Goal: Task Accomplishment & Management: Use online tool/utility

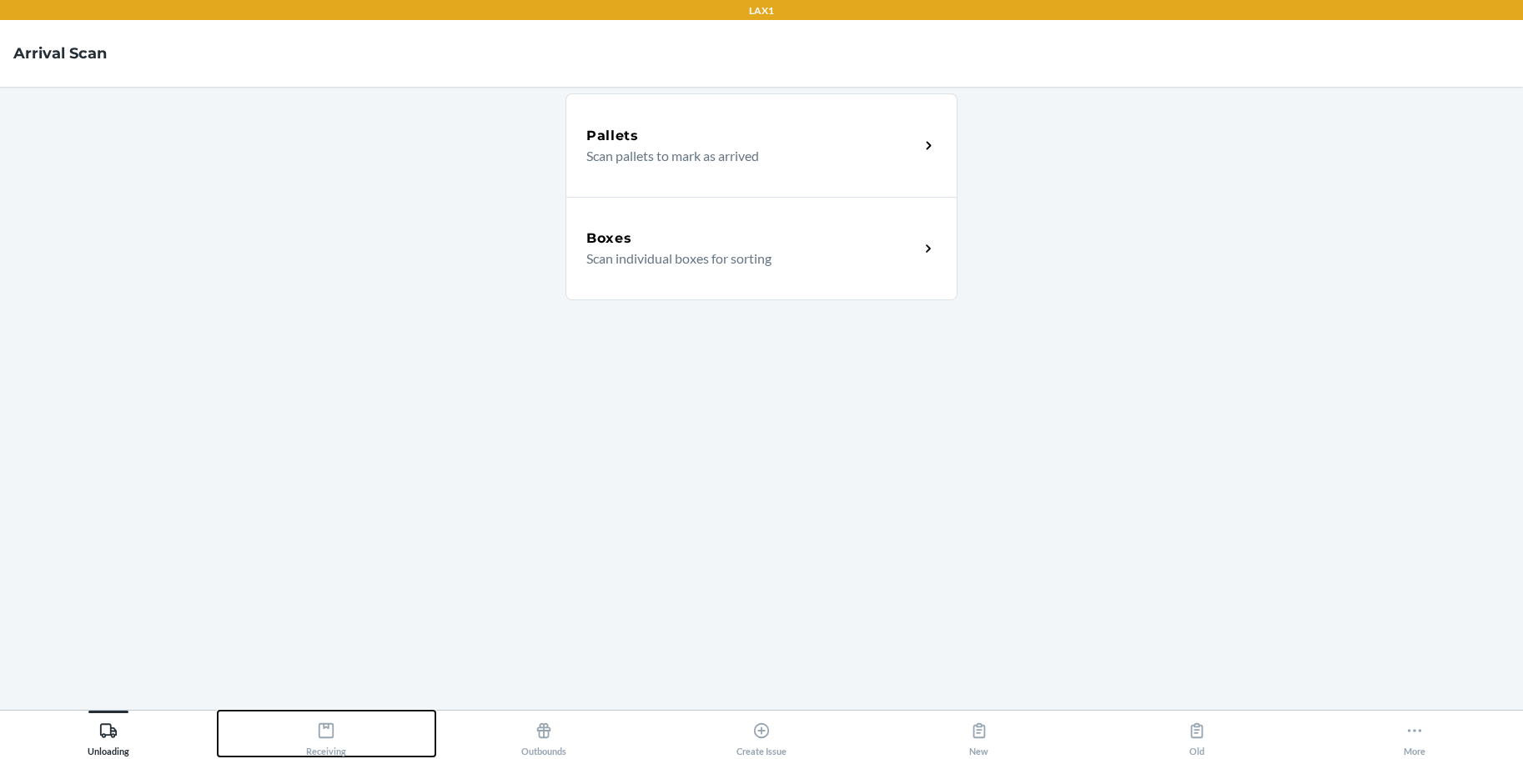
click at [325, 731] on icon at bounding box center [326, 730] width 18 height 18
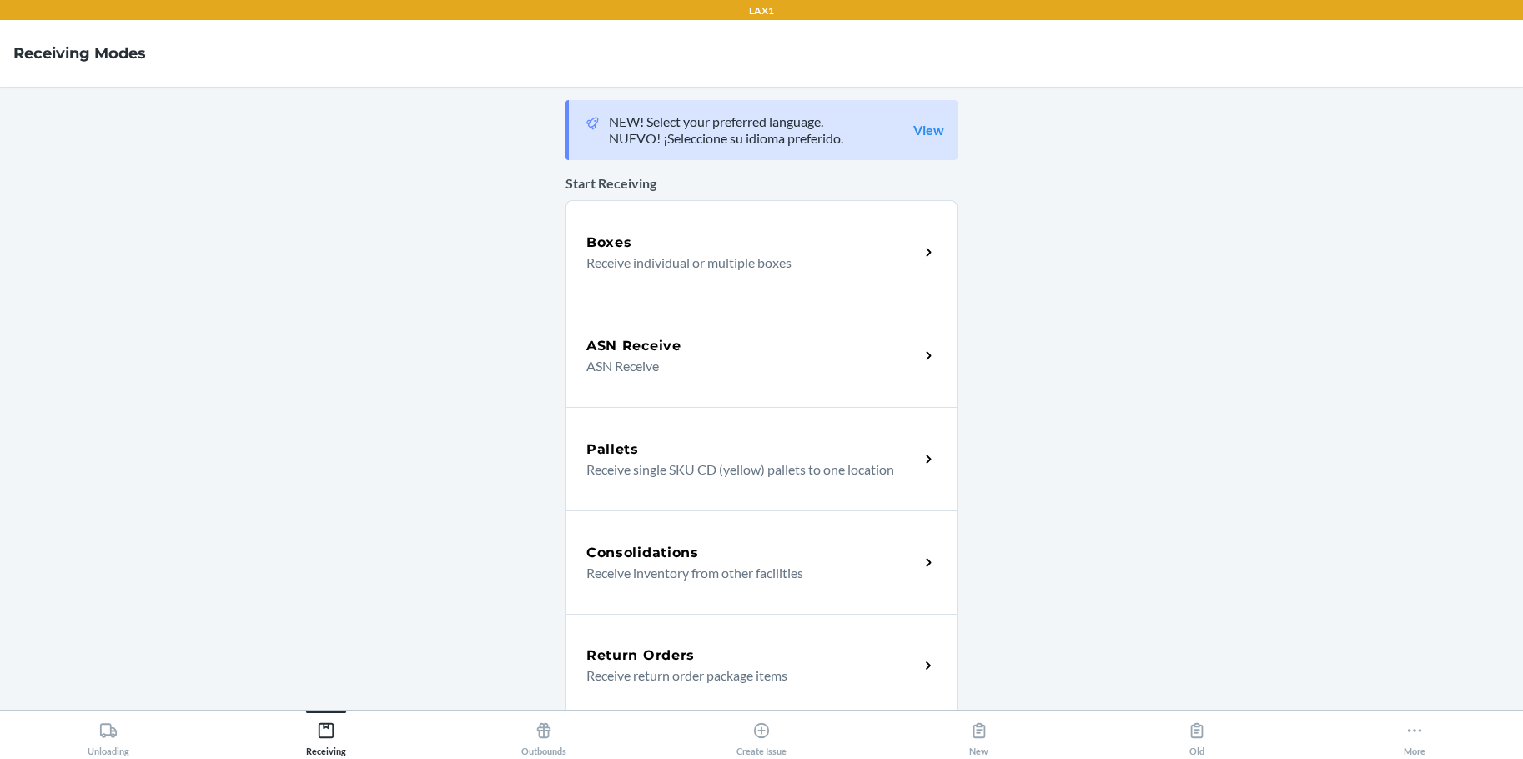
click at [607, 265] on p "Receive individual or multiple boxes" at bounding box center [745, 263] width 319 height 20
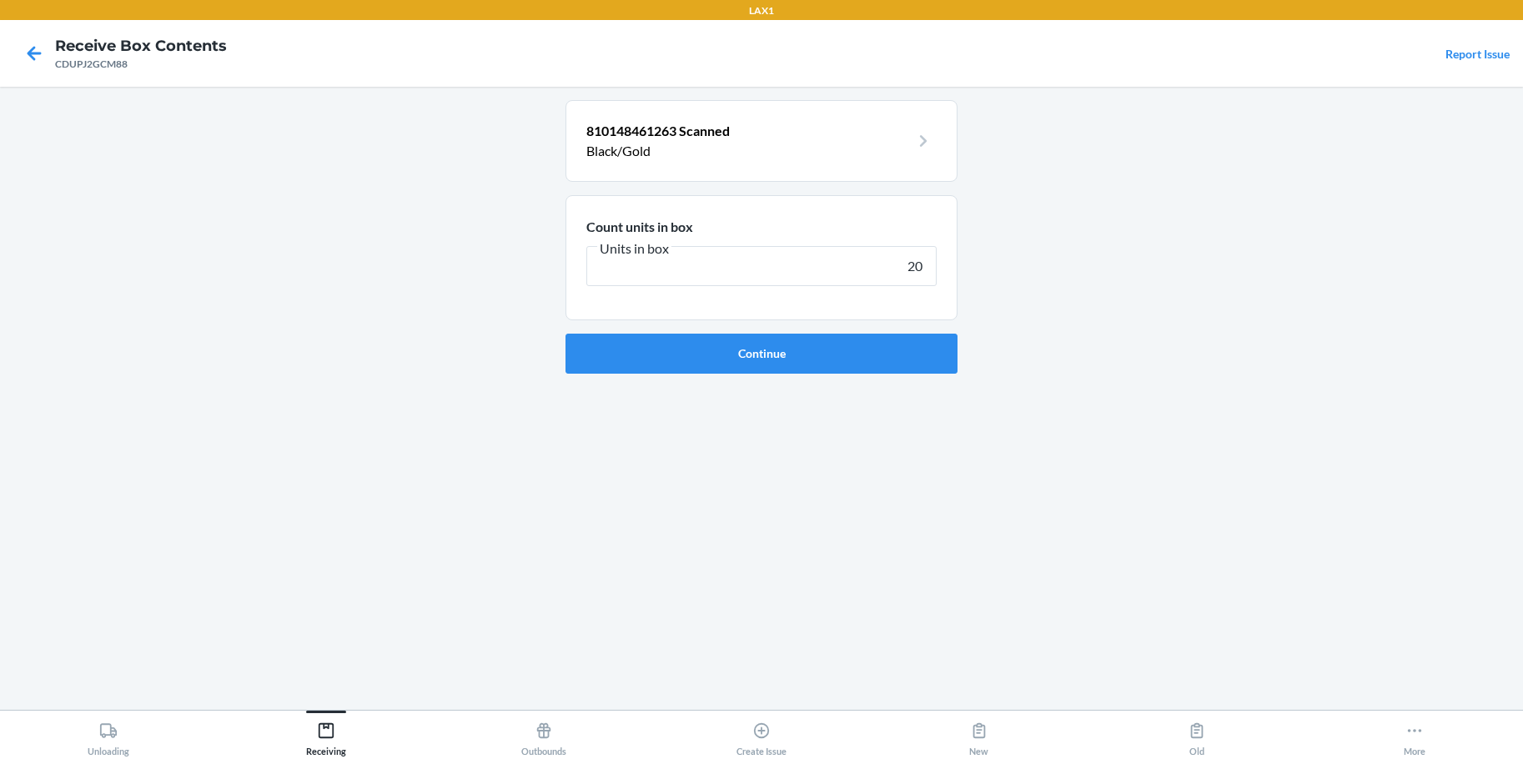
type input "200"
click button "Continue" at bounding box center [761, 354] width 392 height 40
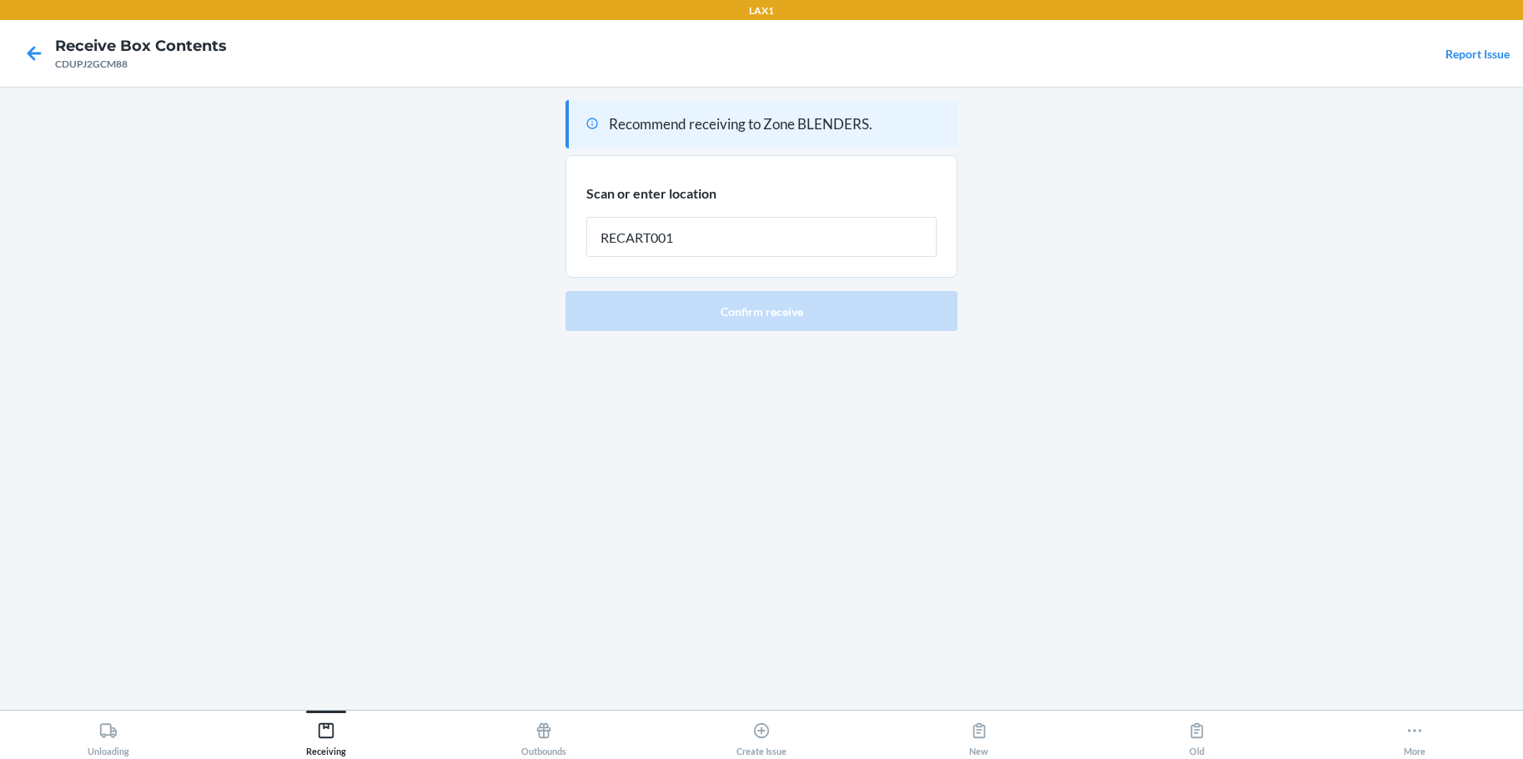
type input "RECART001"
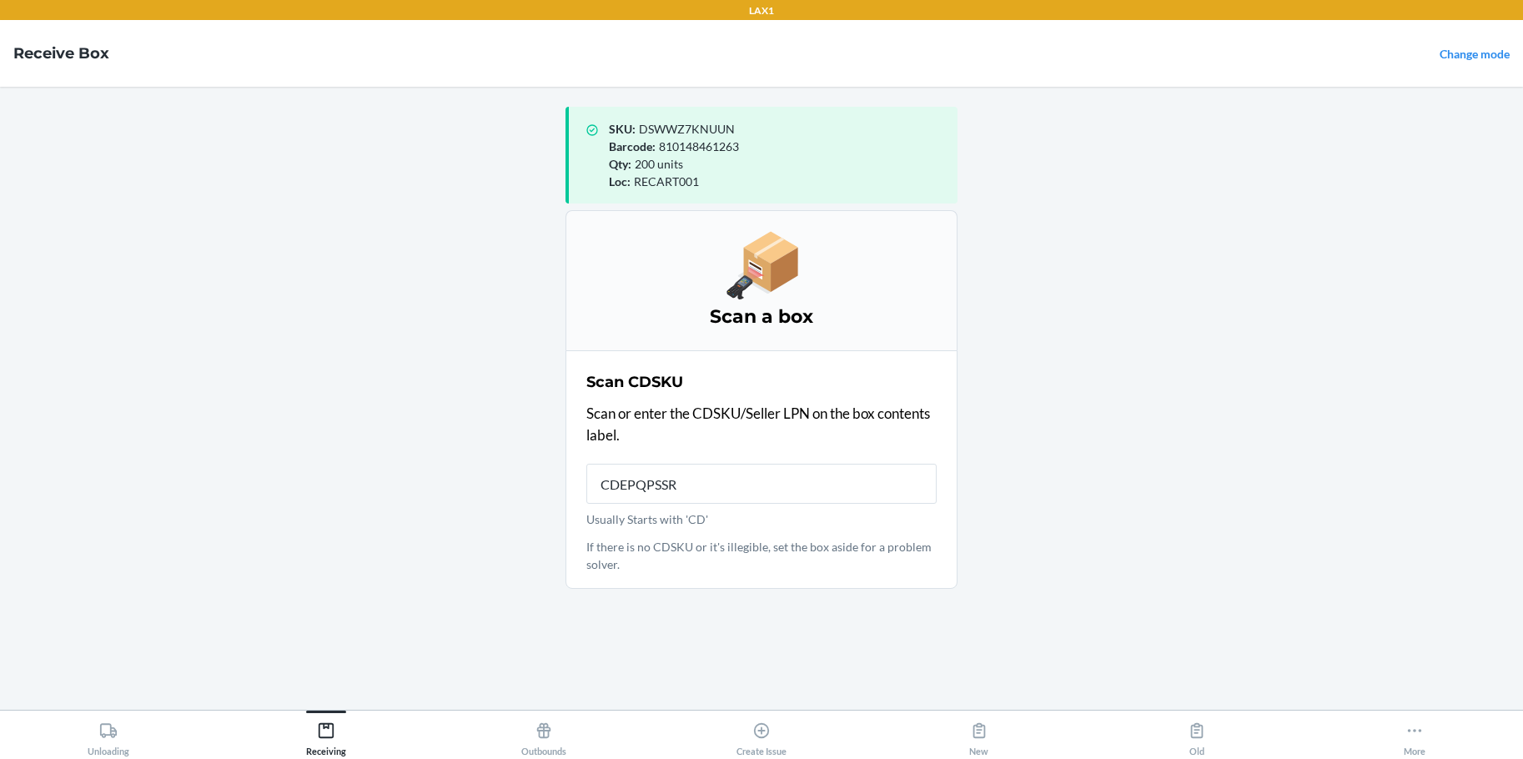
type input "CDEPQPSSRC"
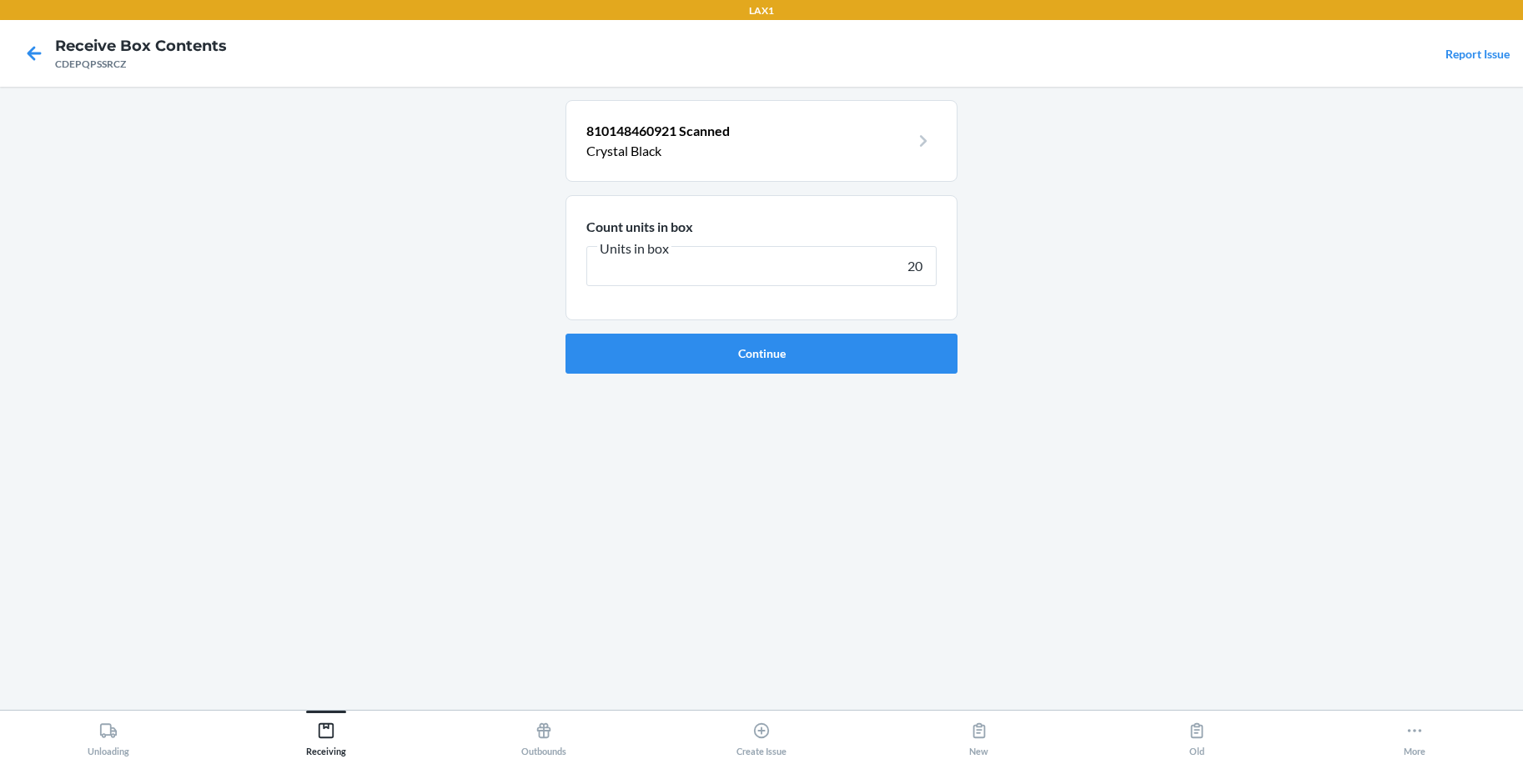
type input "200"
click button "Continue" at bounding box center [761, 354] width 392 height 40
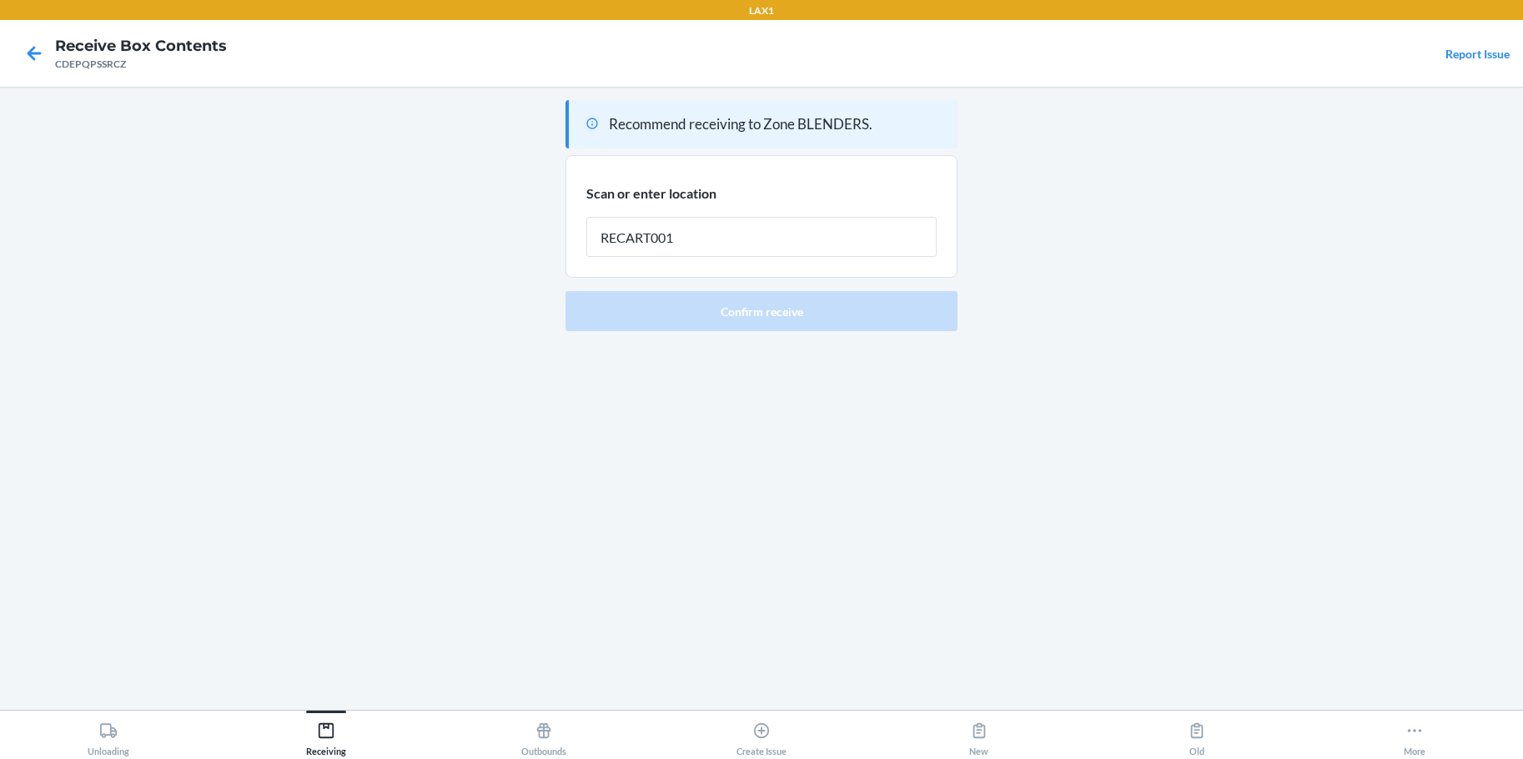
type input "RECART001"
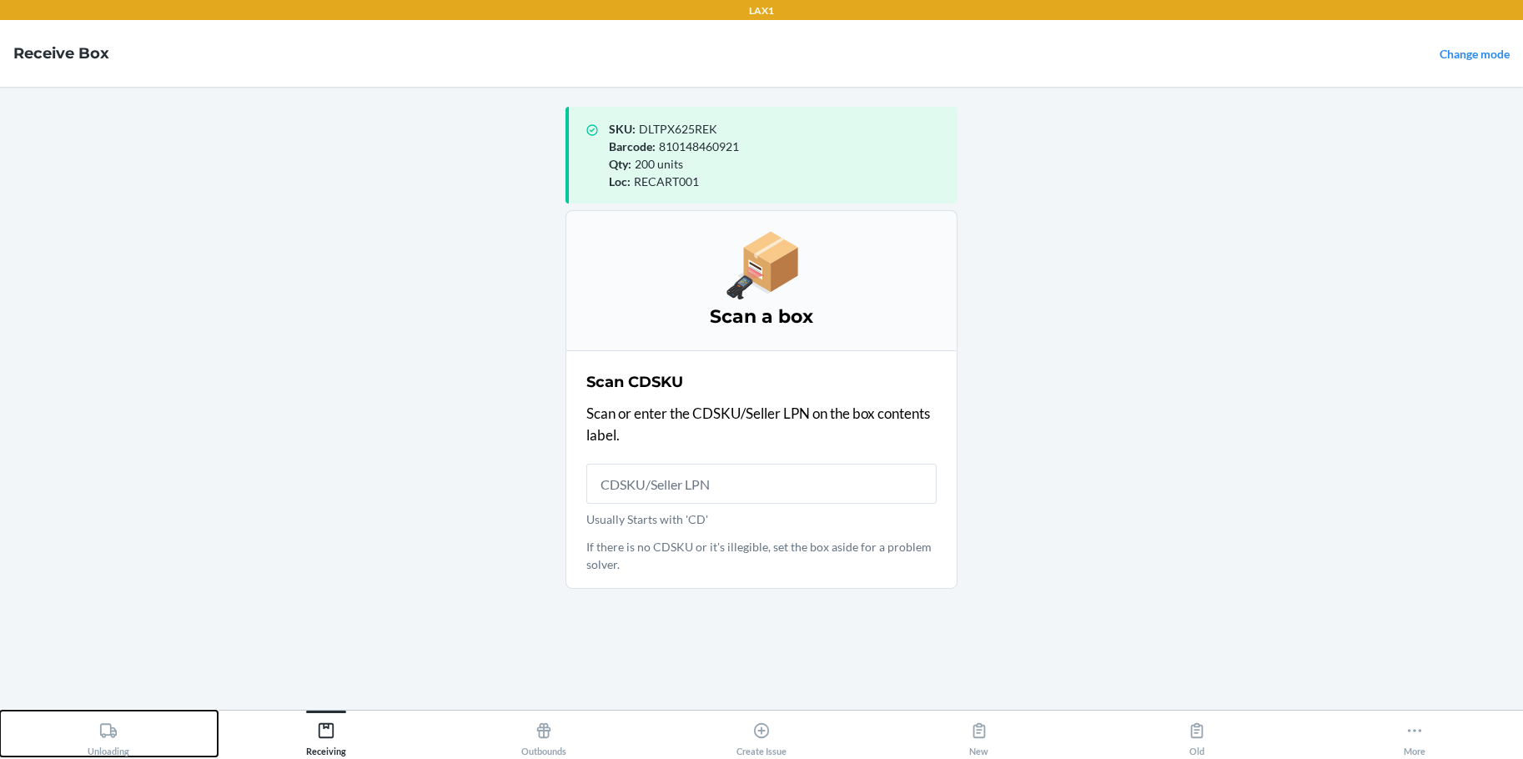
click at [105, 727] on icon at bounding box center [108, 730] width 18 height 18
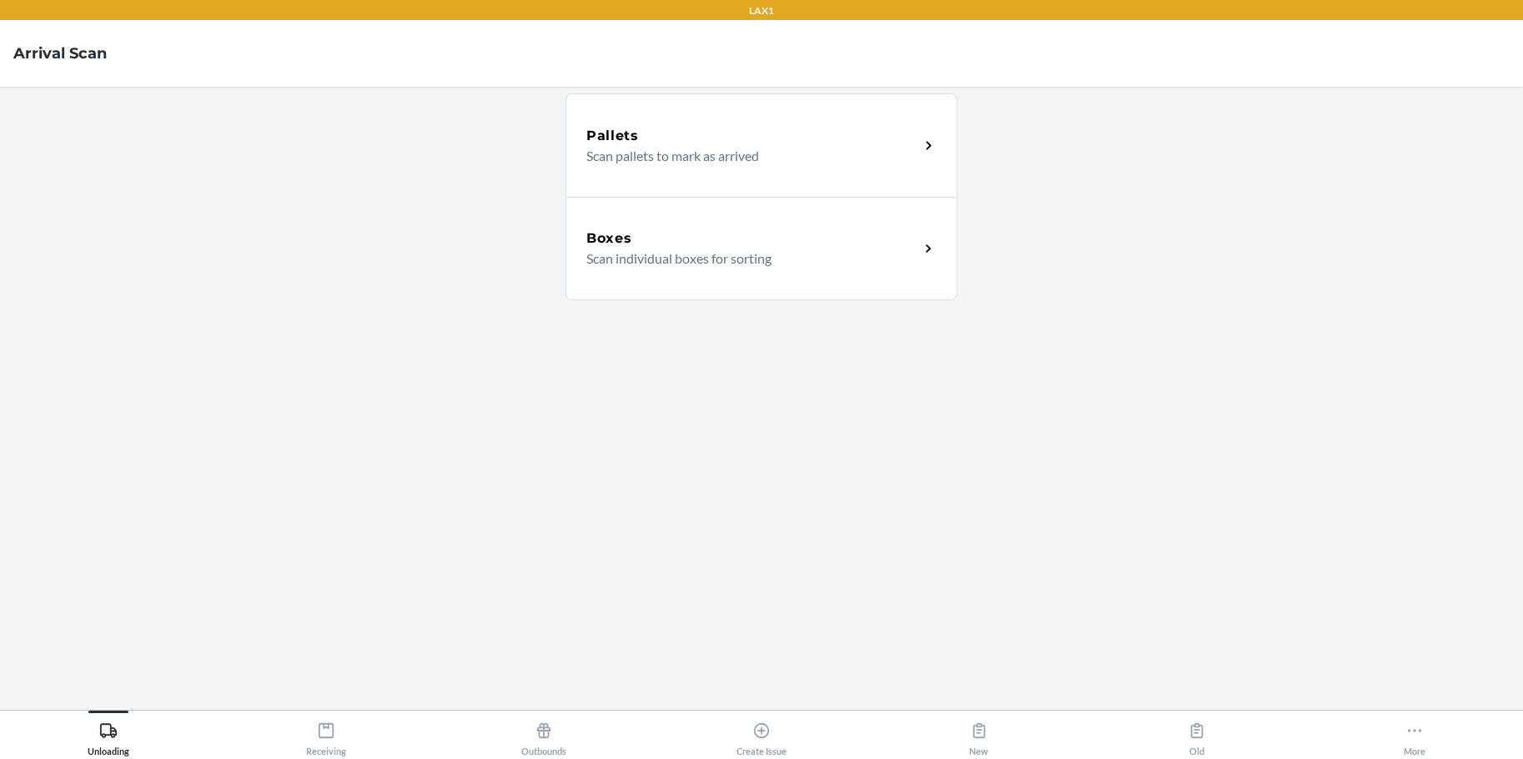
click at [821, 146] on p "Scan pallets to mark as arrived" at bounding box center [745, 156] width 319 height 20
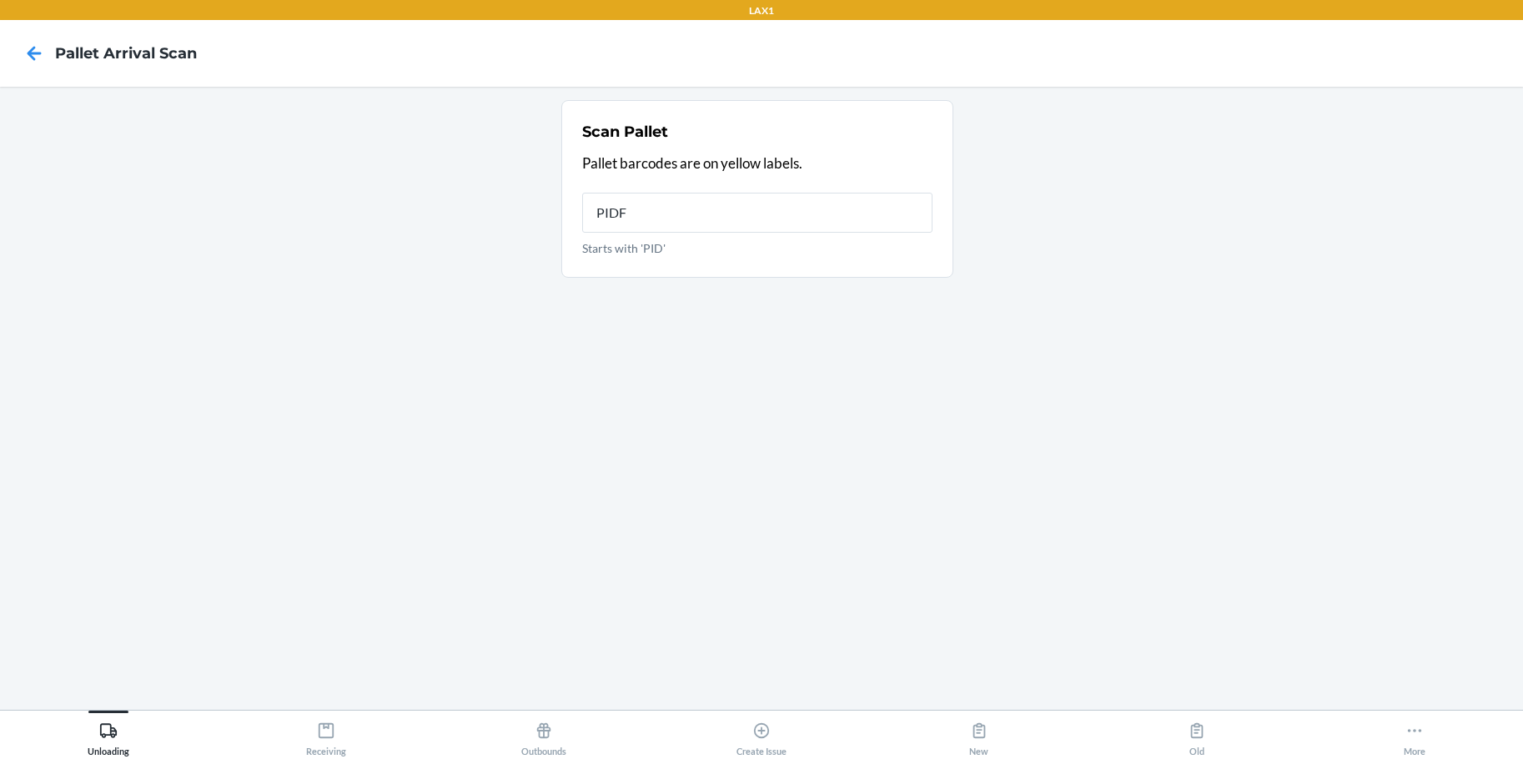
type input "PIDFN"
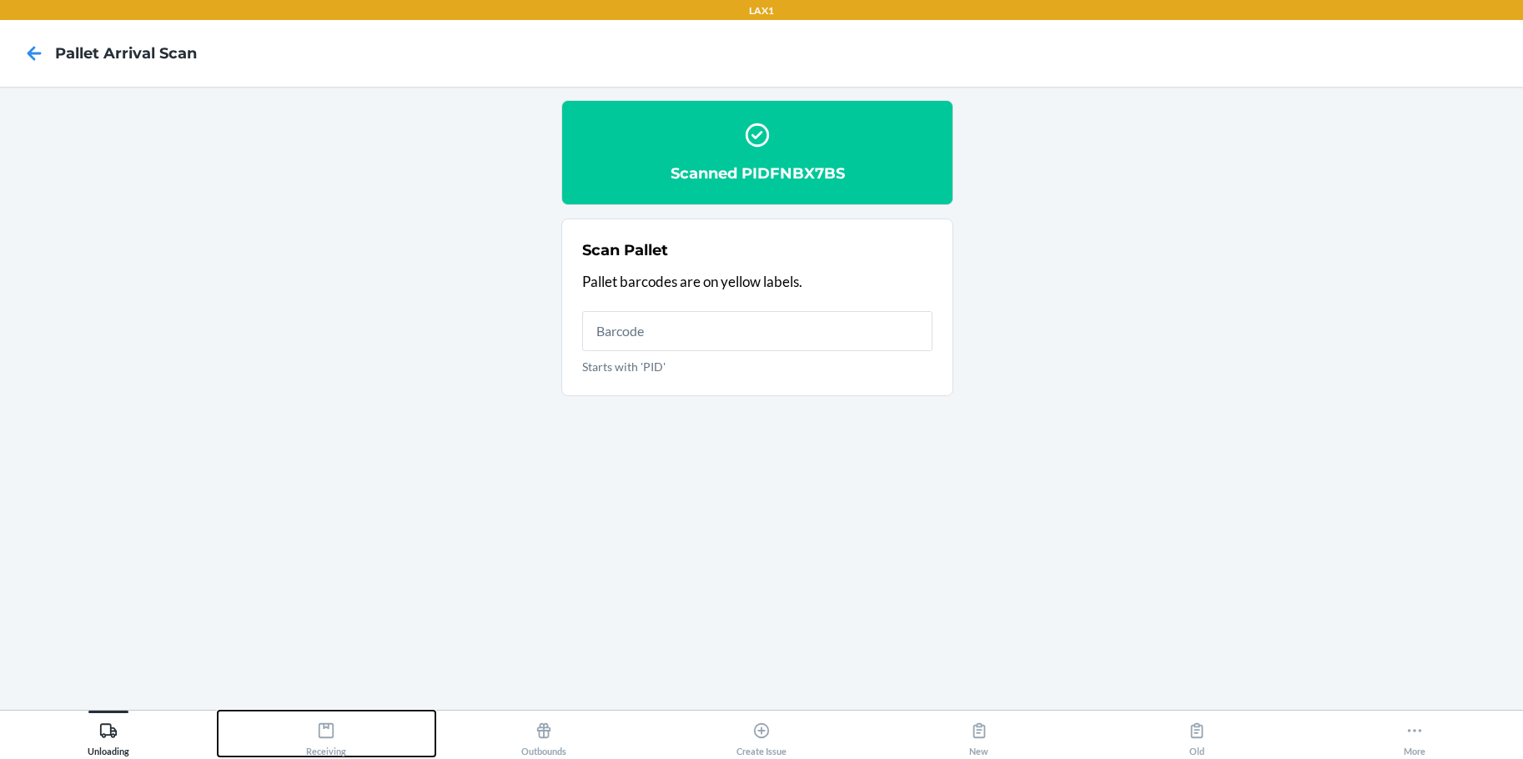
click at [331, 729] on icon at bounding box center [326, 730] width 18 height 18
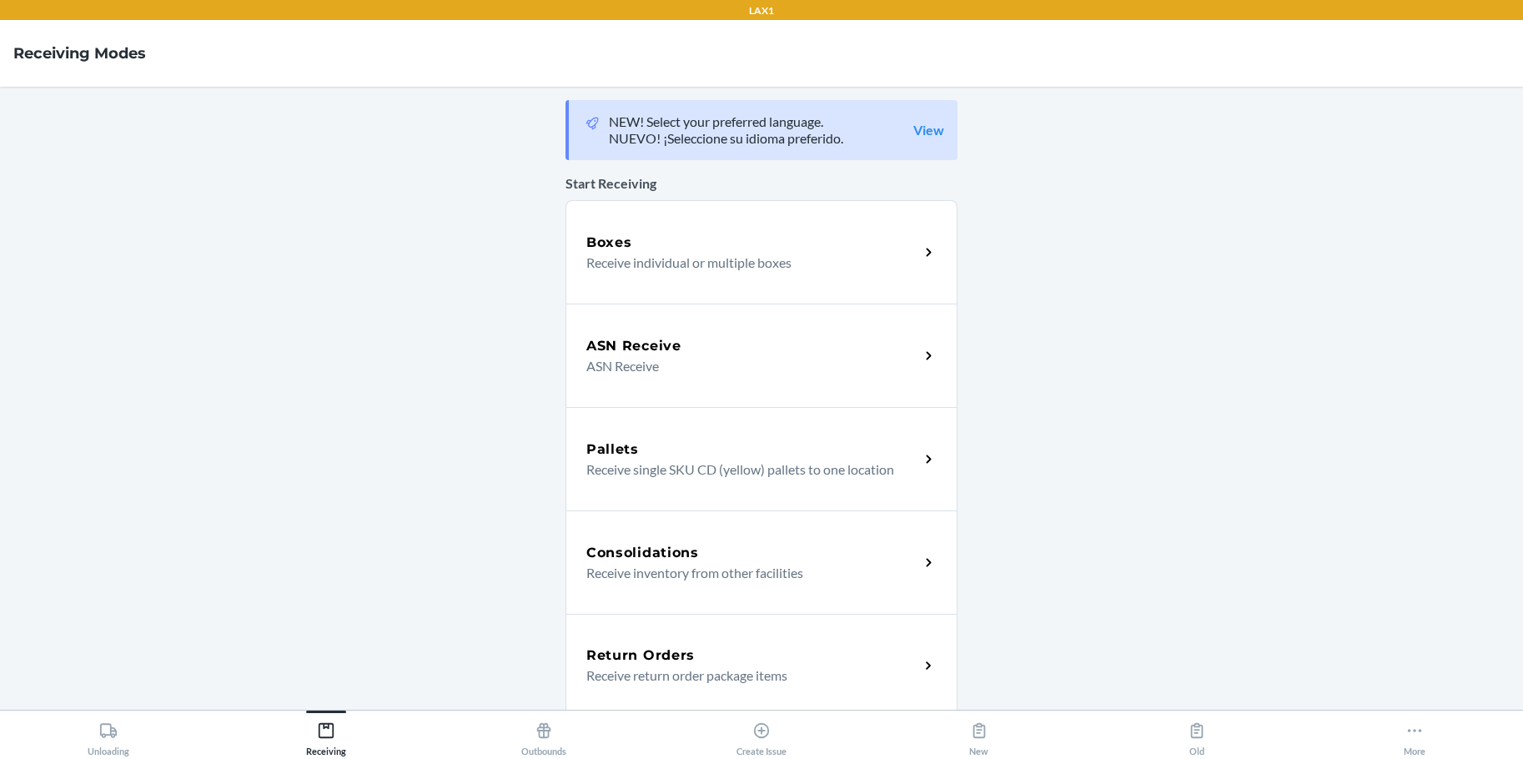
click at [828, 264] on p "Receive individual or multiple boxes" at bounding box center [745, 263] width 319 height 20
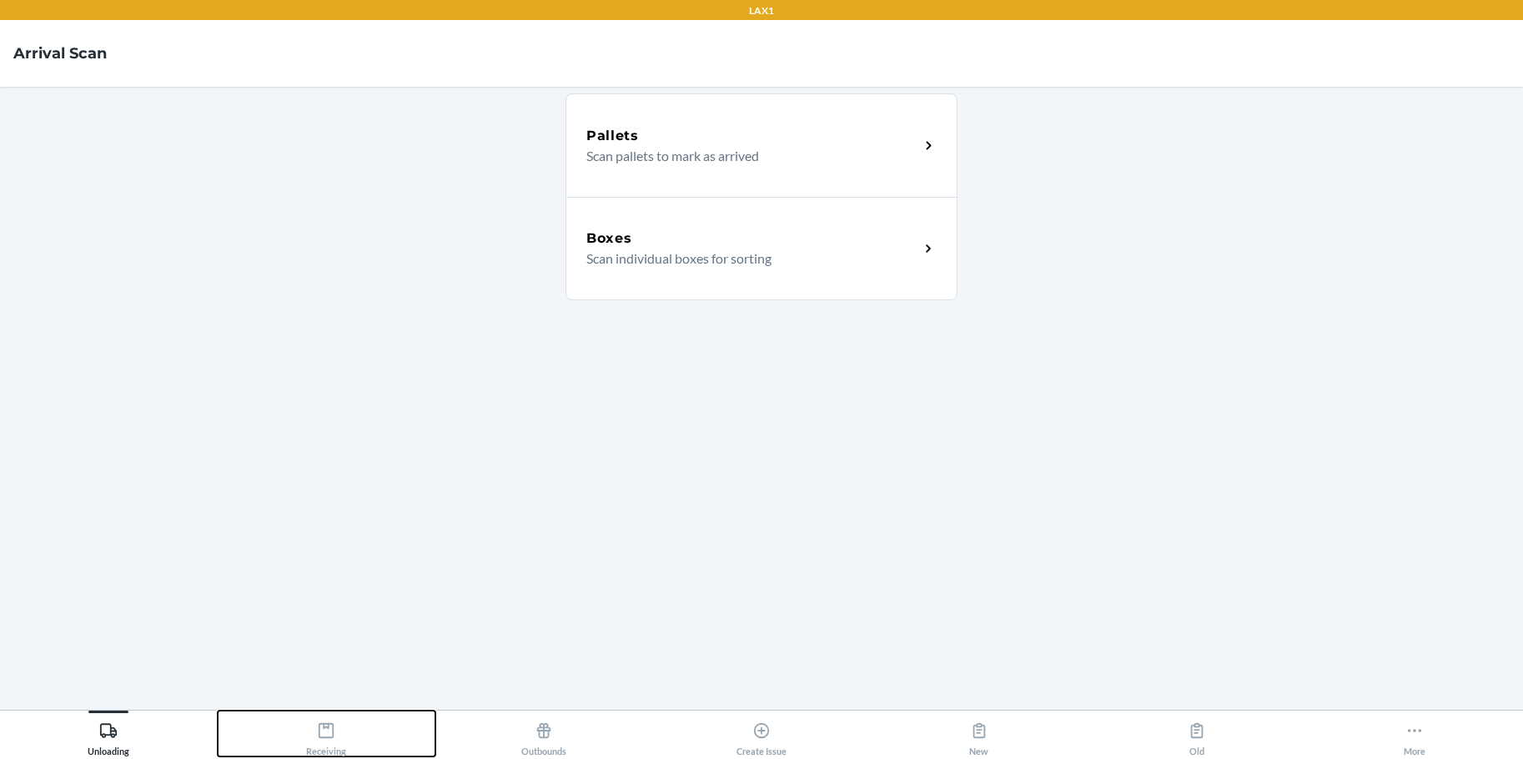
click at [329, 737] on icon at bounding box center [326, 730] width 15 height 15
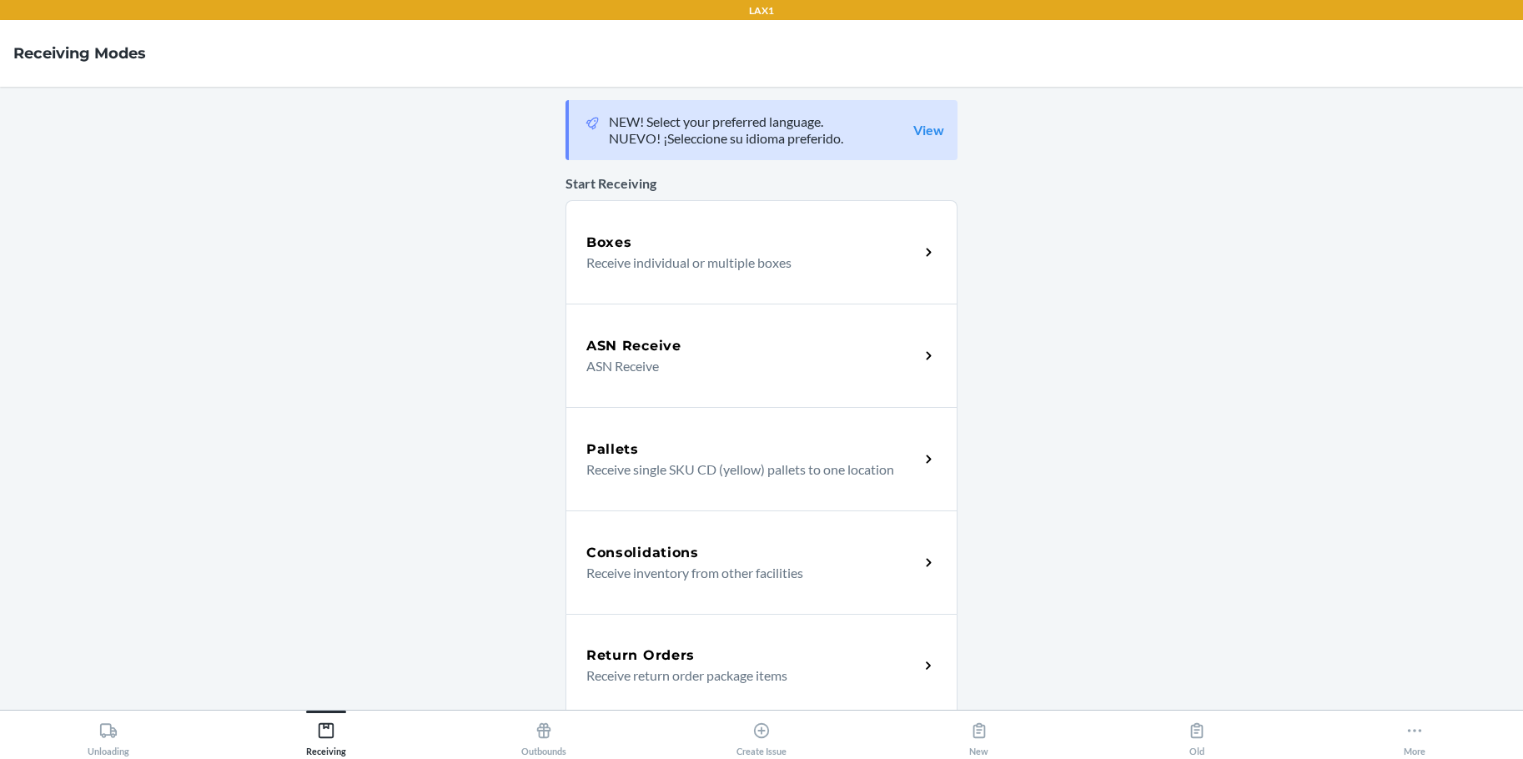
click at [746, 254] on p "Receive individual or multiple boxes" at bounding box center [745, 263] width 319 height 20
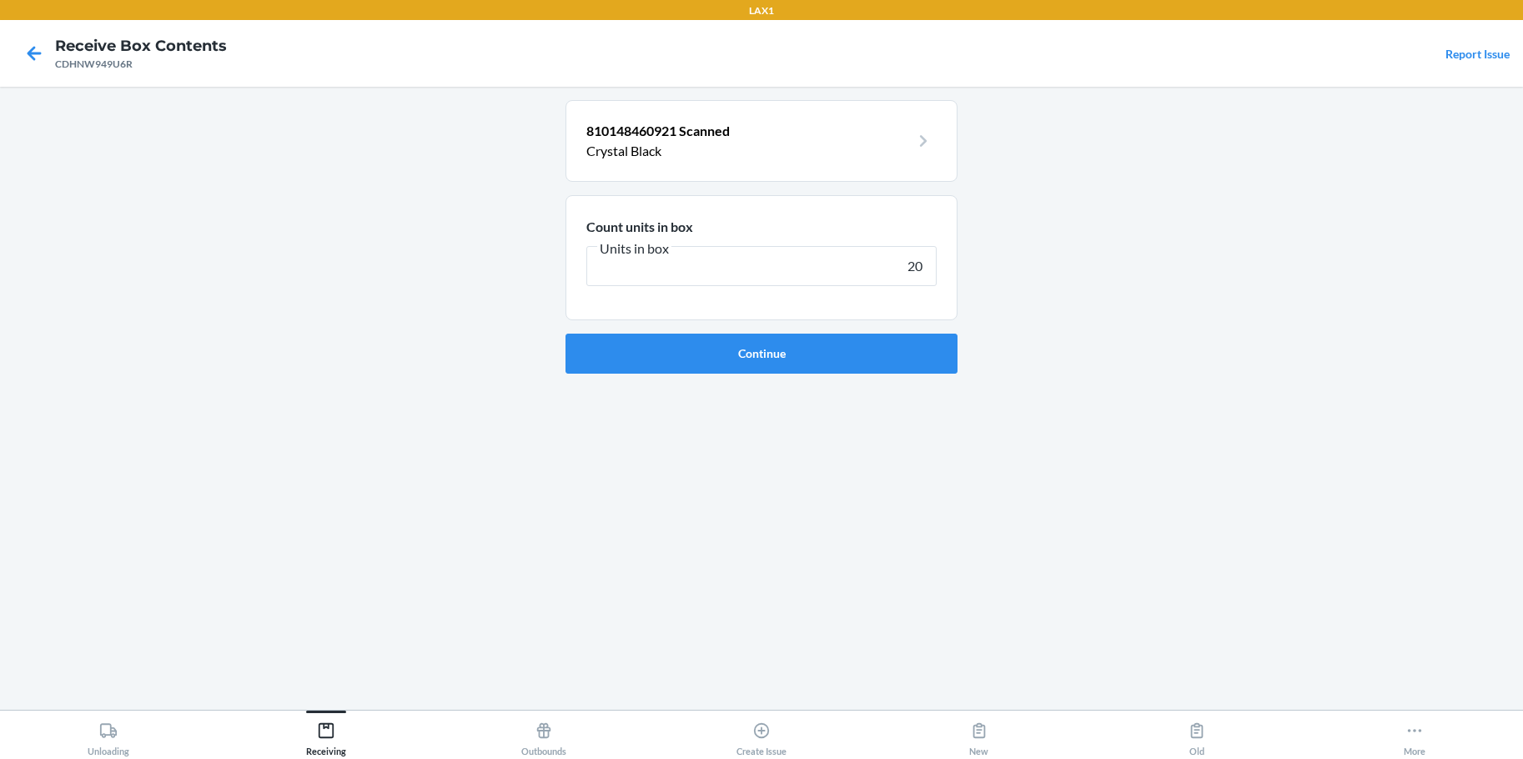
type input "200"
click button "Continue" at bounding box center [761, 354] width 392 height 40
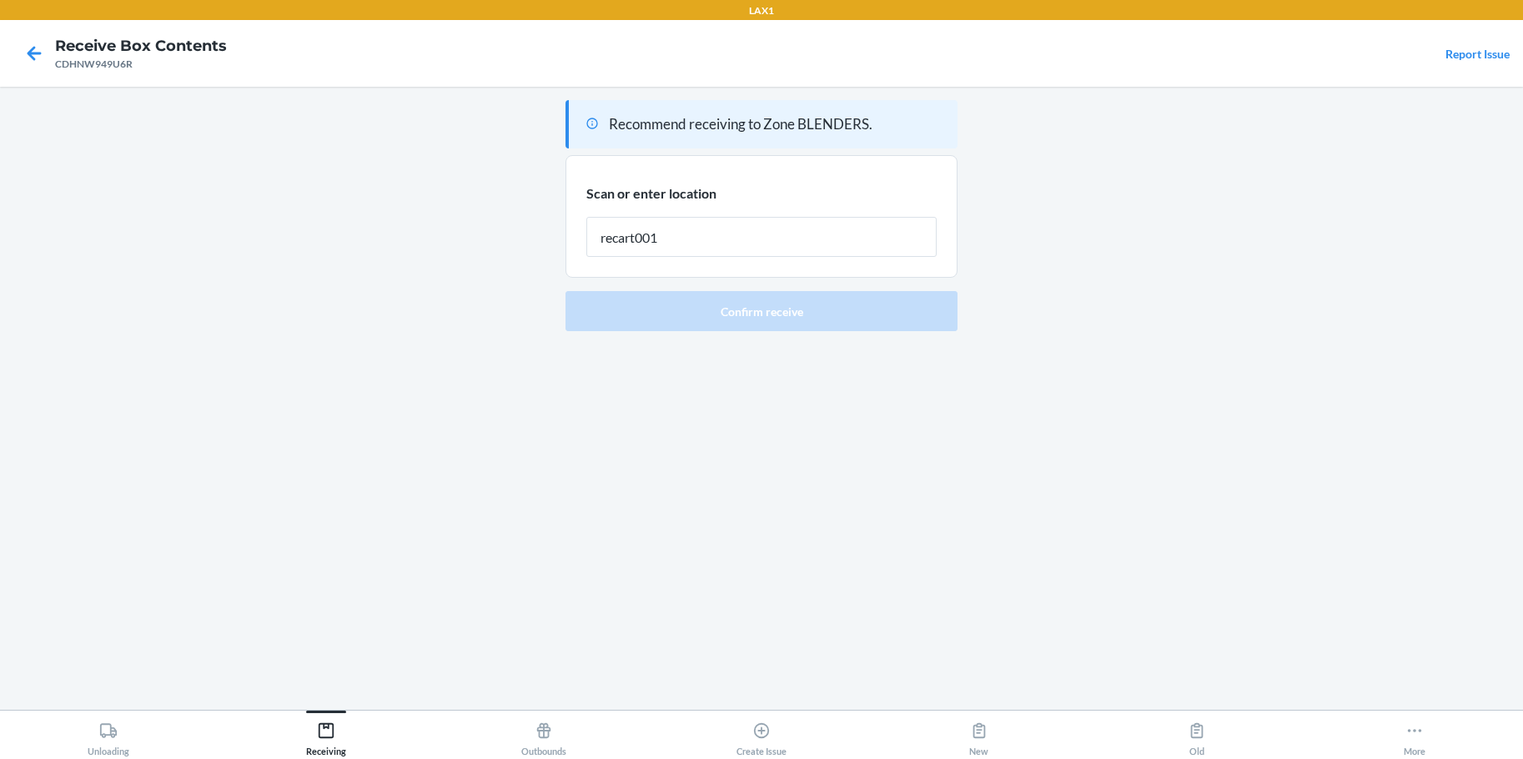
type input "recart001"
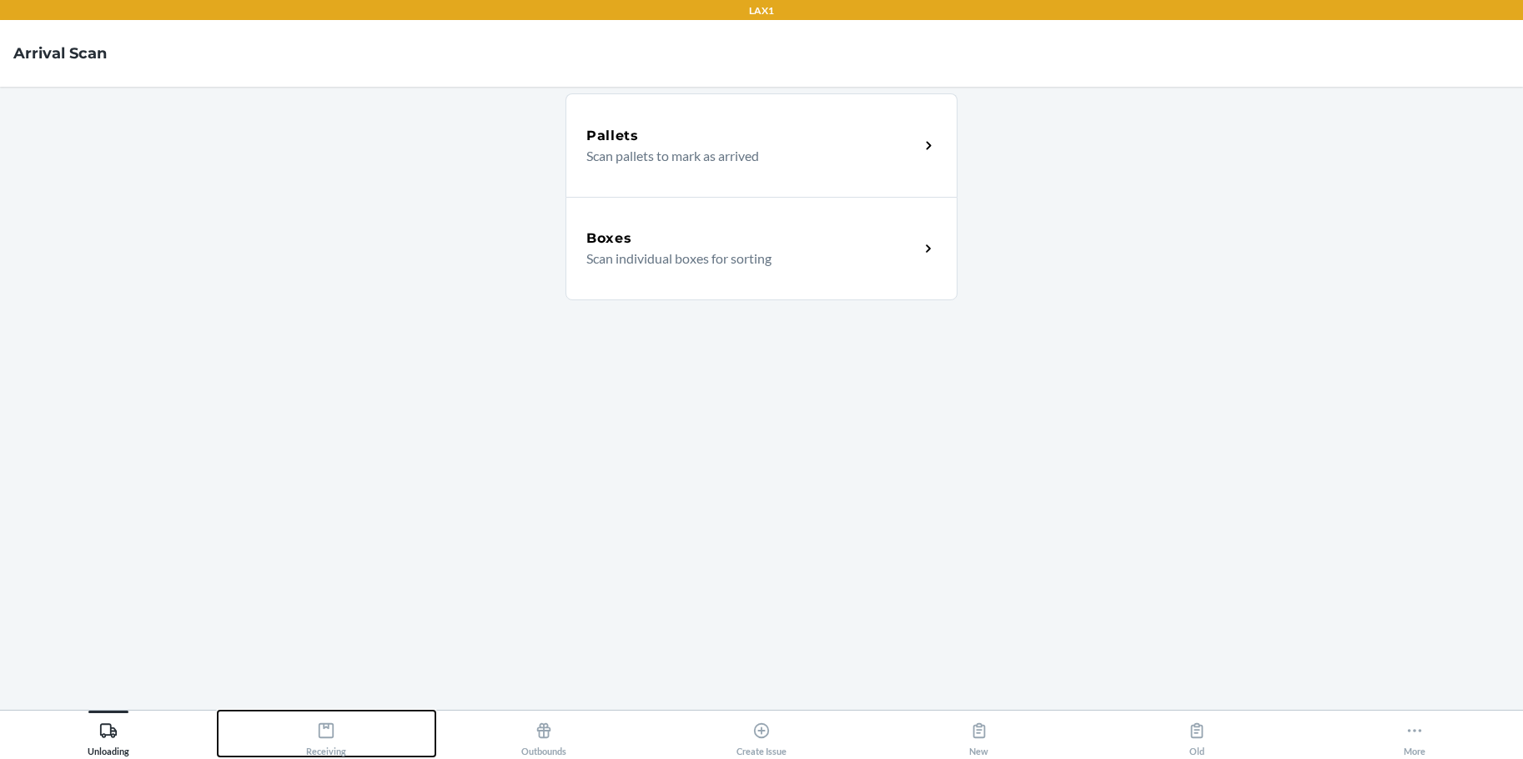
click at [324, 730] on icon at bounding box center [326, 730] width 18 height 18
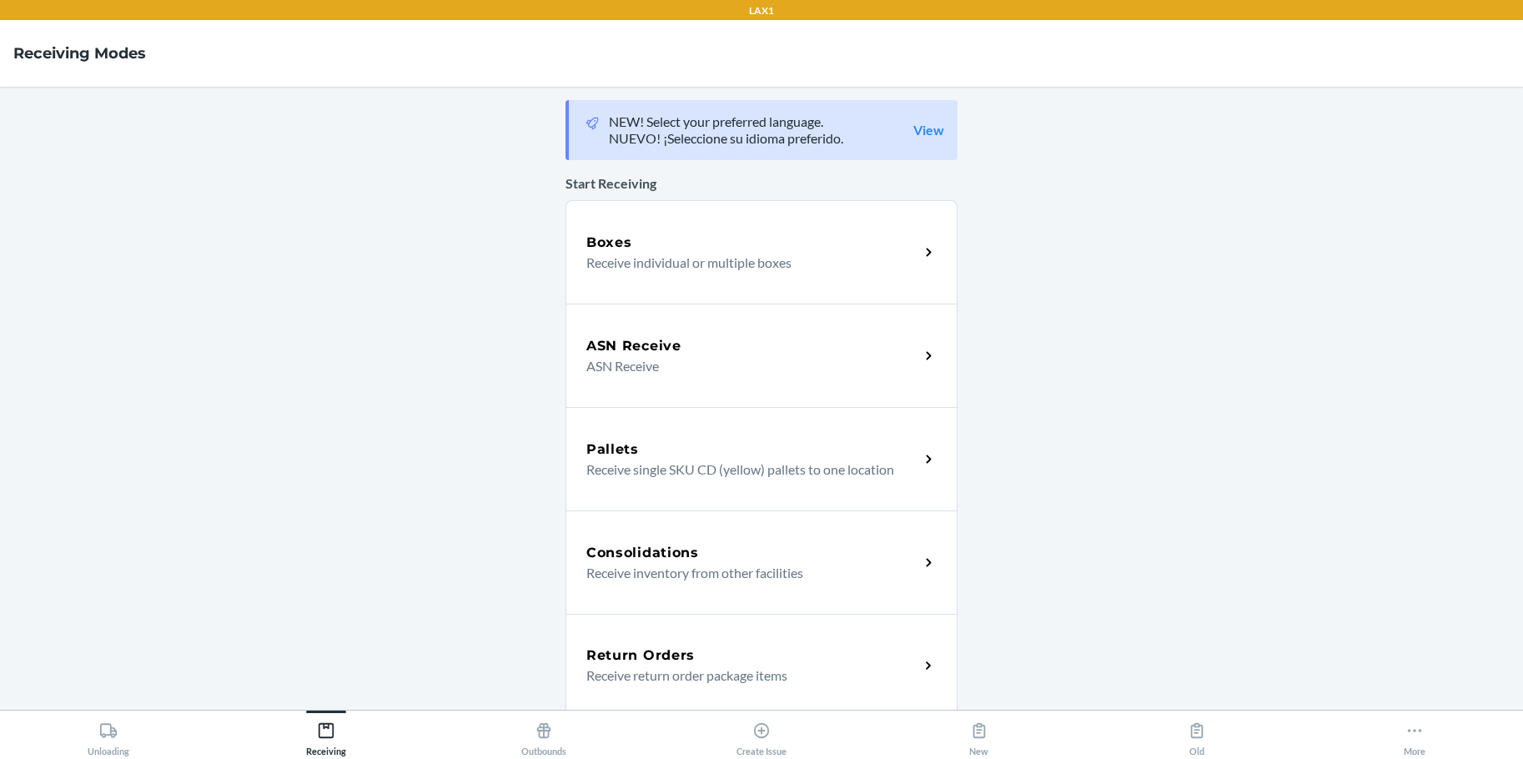
click at [725, 264] on p "Receive individual or multiple boxes" at bounding box center [745, 263] width 319 height 20
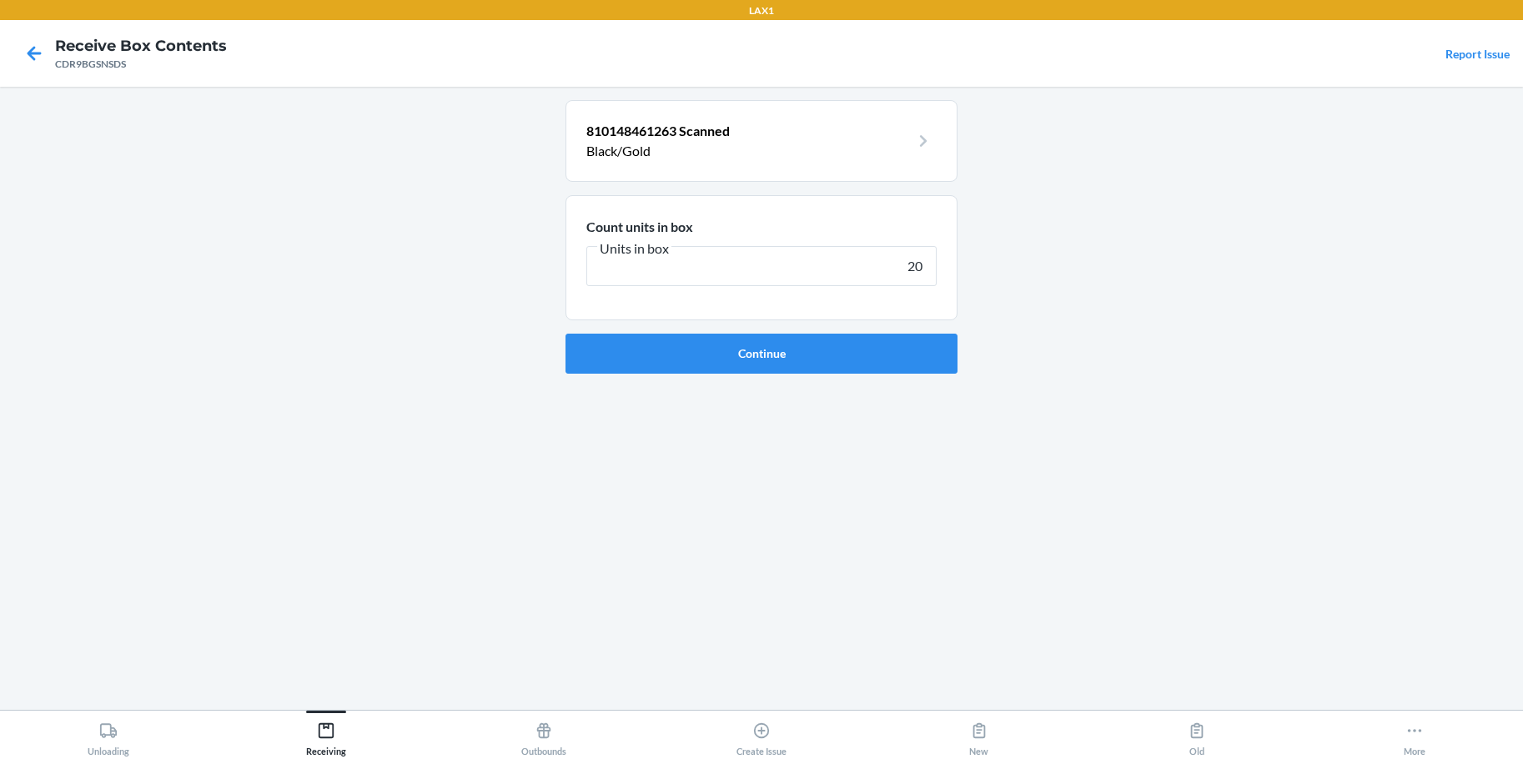
type input "200"
click button "Continue" at bounding box center [761, 354] width 392 height 40
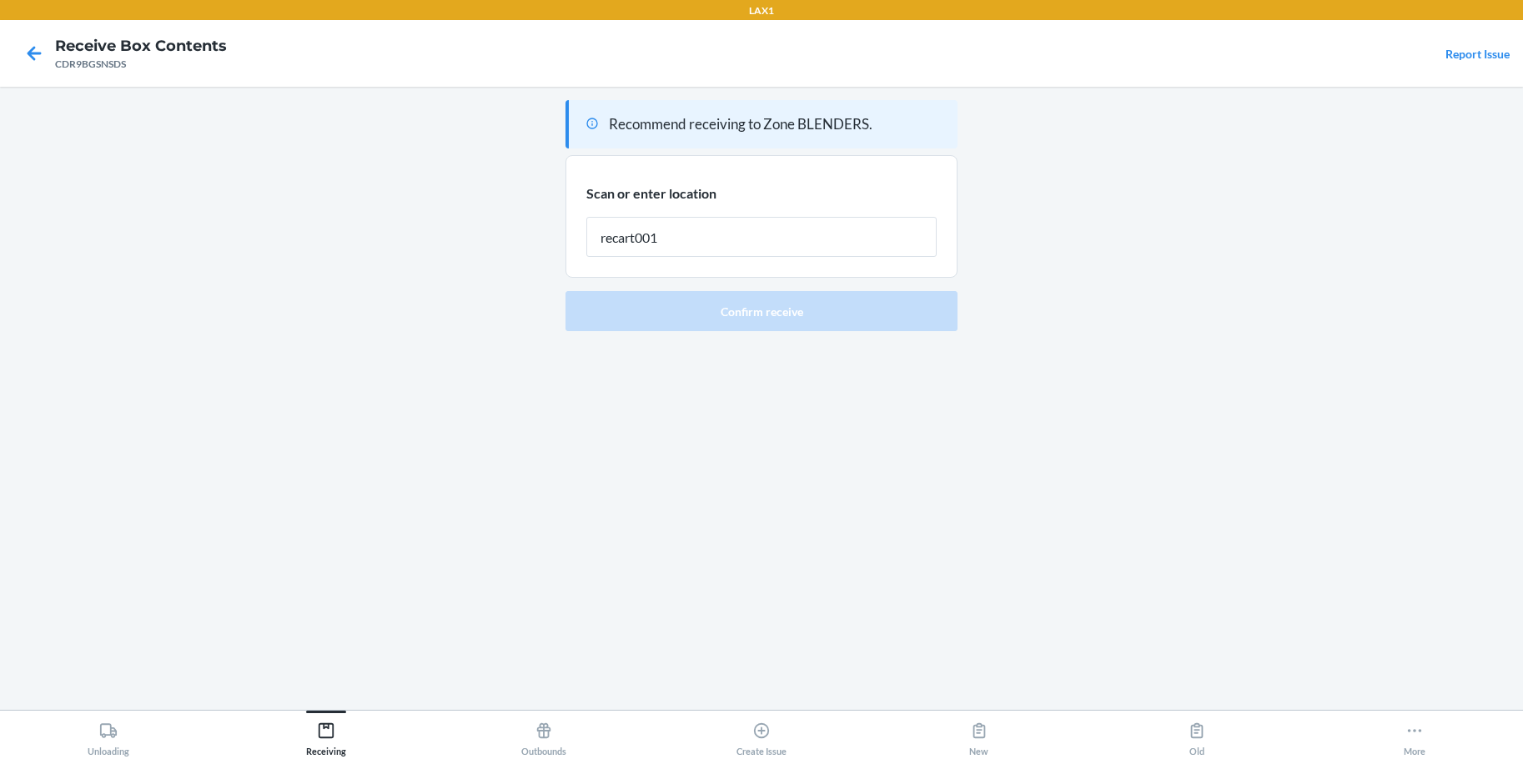
type input "recart001"
